Goal: Information Seeking & Learning: Learn about a topic

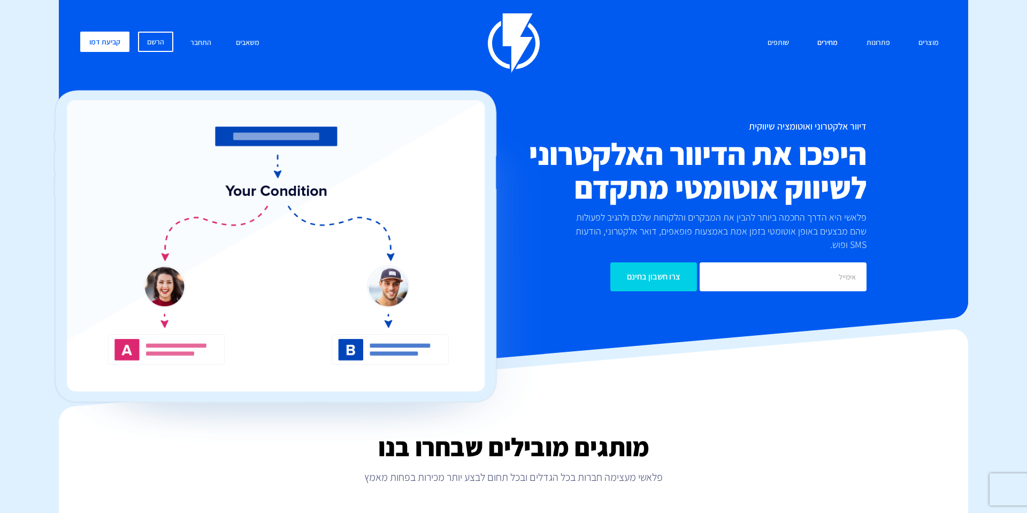
click at [829, 40] on link "מחירים" at bounding box center [828, 43] width 36 height 23
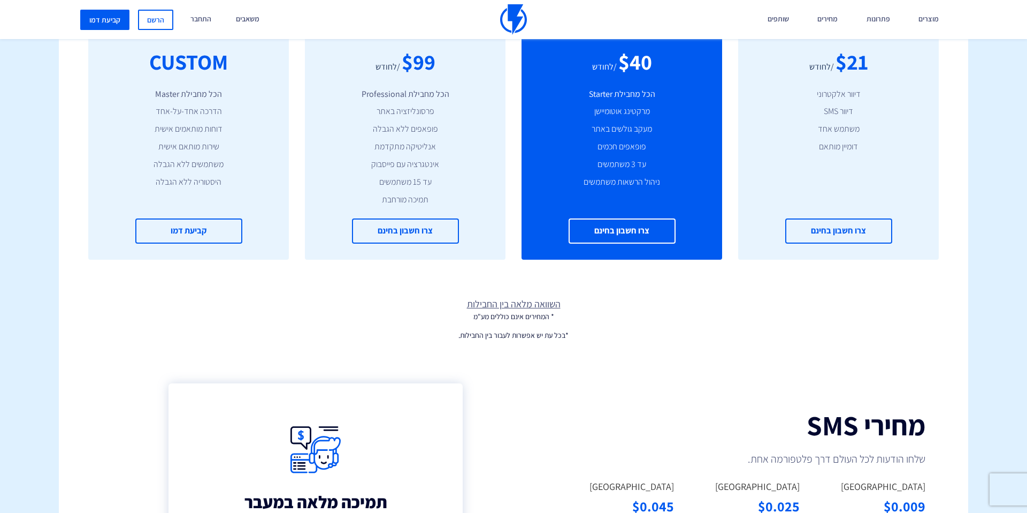
scroll to position [364, 0]
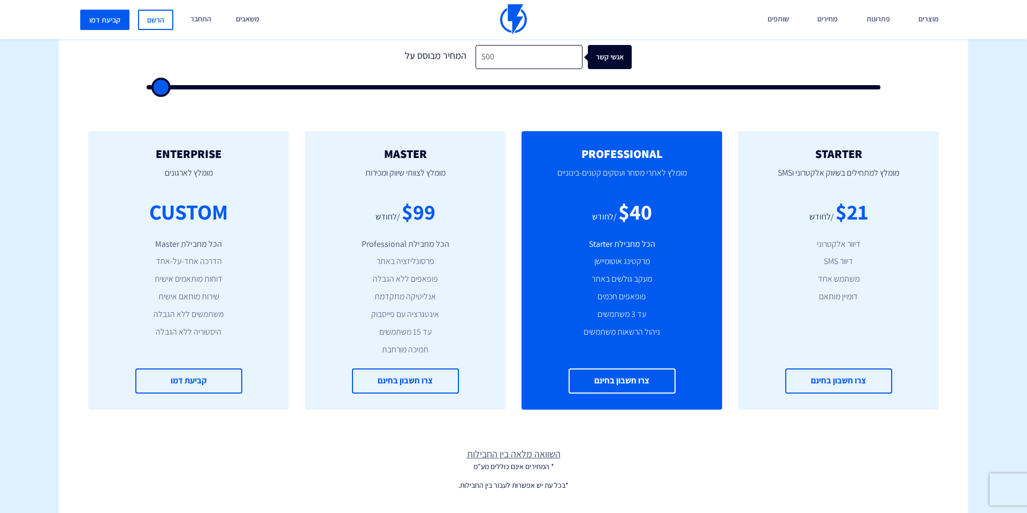
drag, startPoint x: 869, startPoint y: 309, endPoint x: 860, endPoint y: 321, distance: 14.6
click at [869, 309] on div "STARTER מומלץ למתחילים בשיווק אלקטרוני וSMS $21 /לחודש דיוור אלקטרוני דיוור SMS…" at bounding box center [839, 270] width 201 height 278
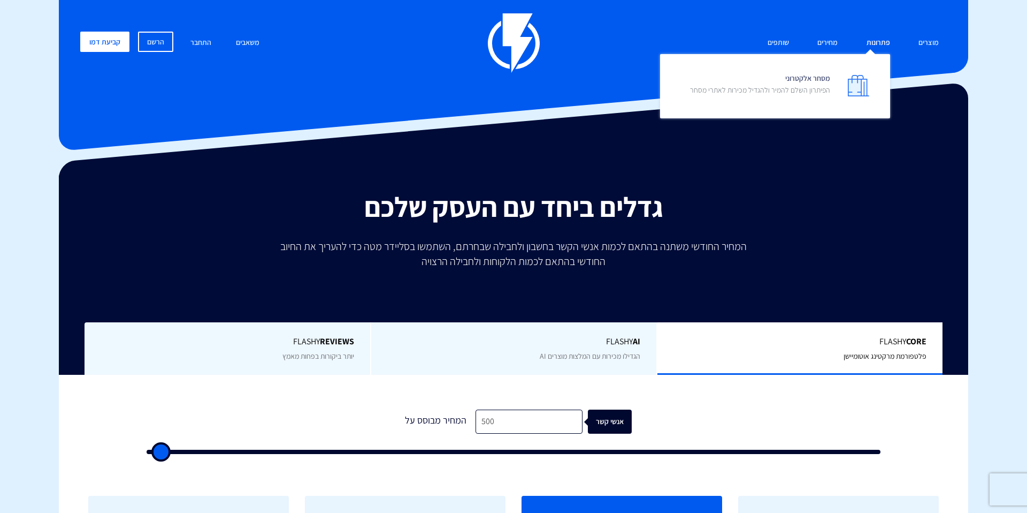
scroll to position [1, 0]
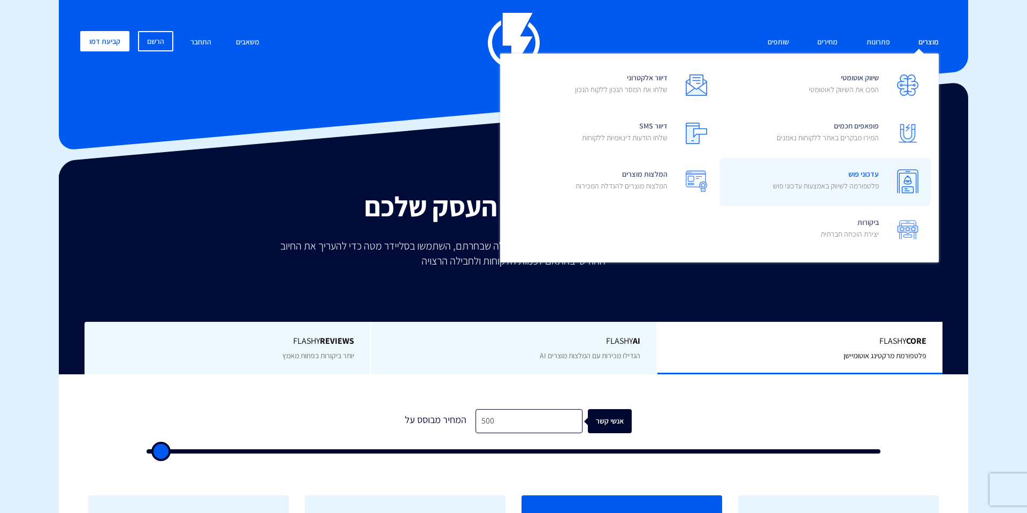
click at [854, 178] on span "עדכוני פוש פלטפורמה לשיווק באמצעות עדכוני פוש" at bounding box center [826, 181] width 106 height 31
